Goal: Task Accomplishment & Management: Manage account settings

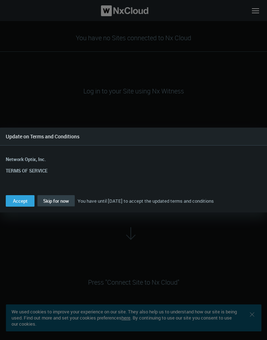
click at [54, 201] on span "Skip for now" at bounding box center [56, 201] width 26 height 6
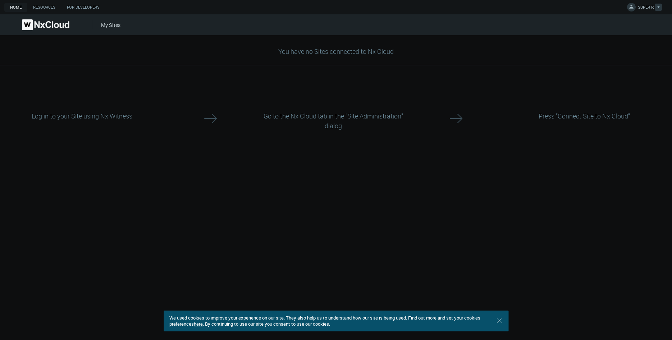
click at [267, 12] on span "SUPER P." at bounding box center [645, 8] width 16 height 8
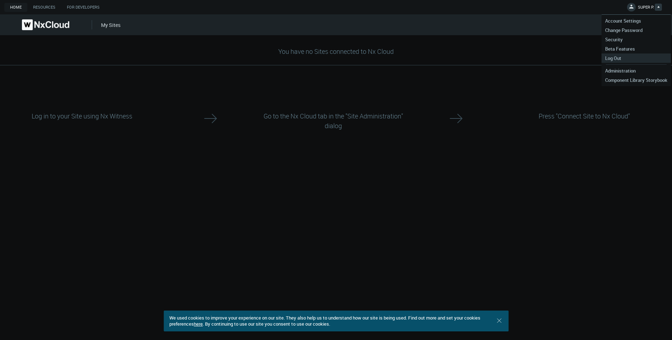
click at [267, 57] on span "Log Out" at bounding box center [612, 58] width 23 height 6
